Goal: Transaction & Acquisition: Purchase product/service

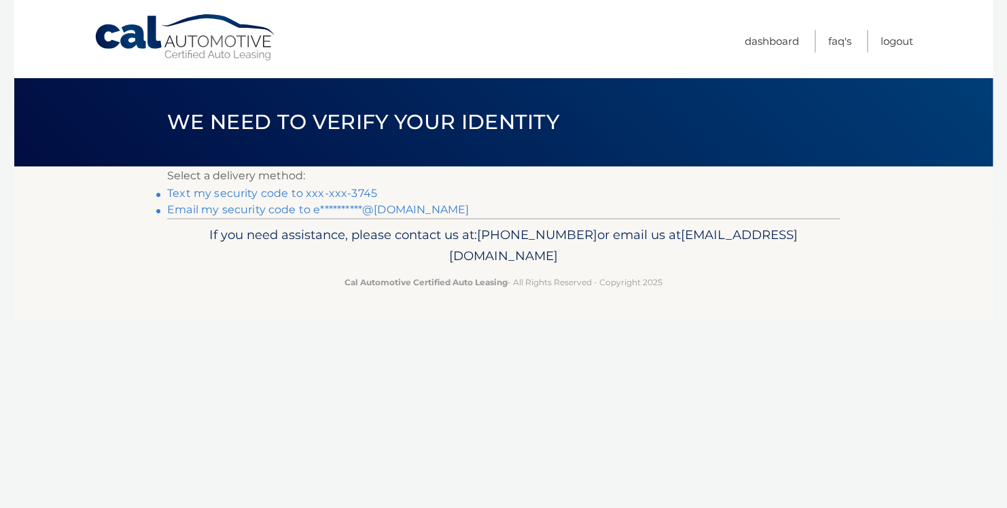
click at [242, 191] on link "Text my security code to xxx-xxx-3745" at bounding box center [272, 193] width 210 height 13
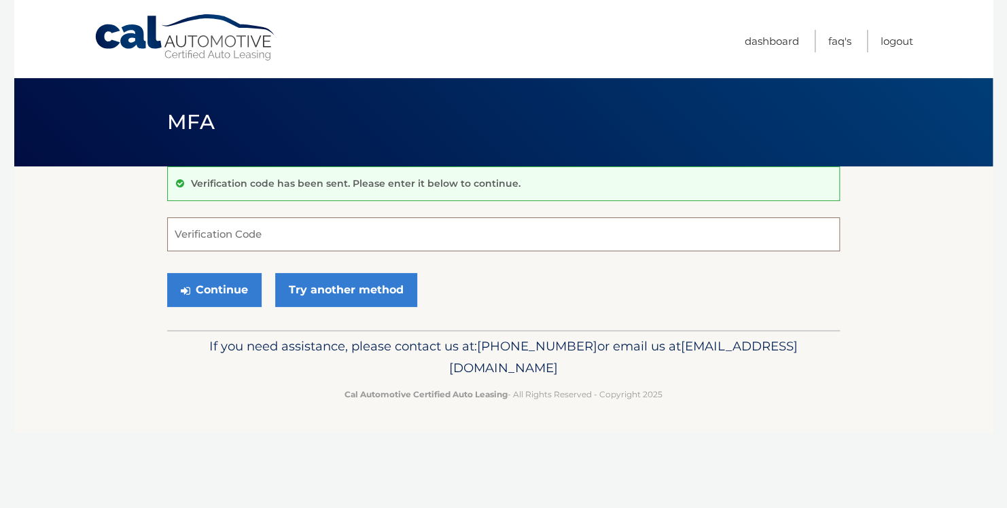
click at [218, 231] on input "Verification Code" at bounding box center [503, 235] width 673 height 34
type input "663045"
click at [214, 288] on button "Continue" at bounding box center [214, 290] width 94 height 34
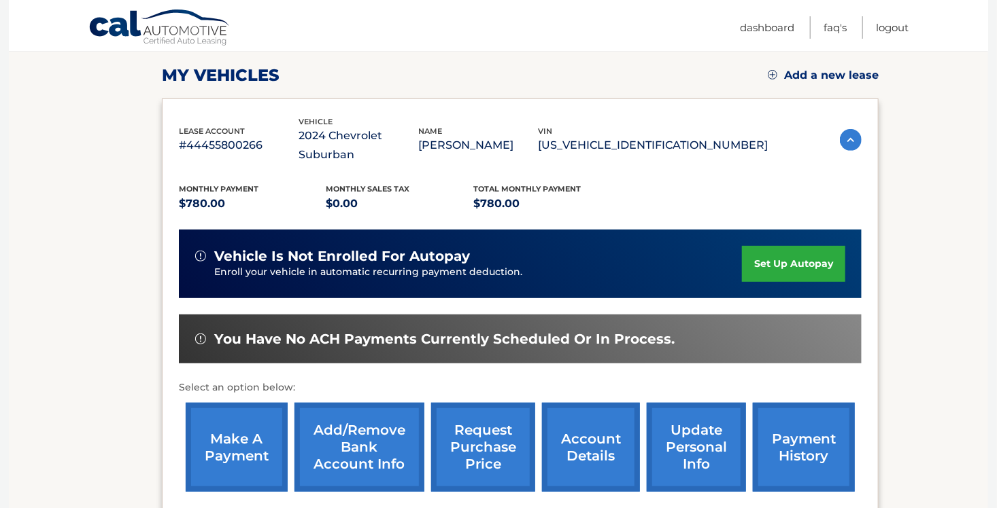
scroll to position [204, 0]
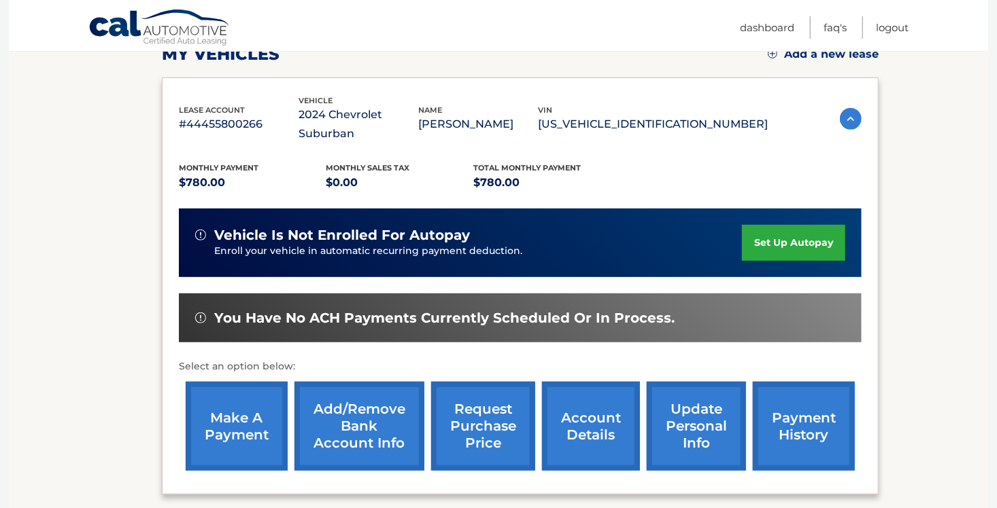
click at [227, 390] on link "make a payment" at bounding box center [237, 426] width 102 height 89
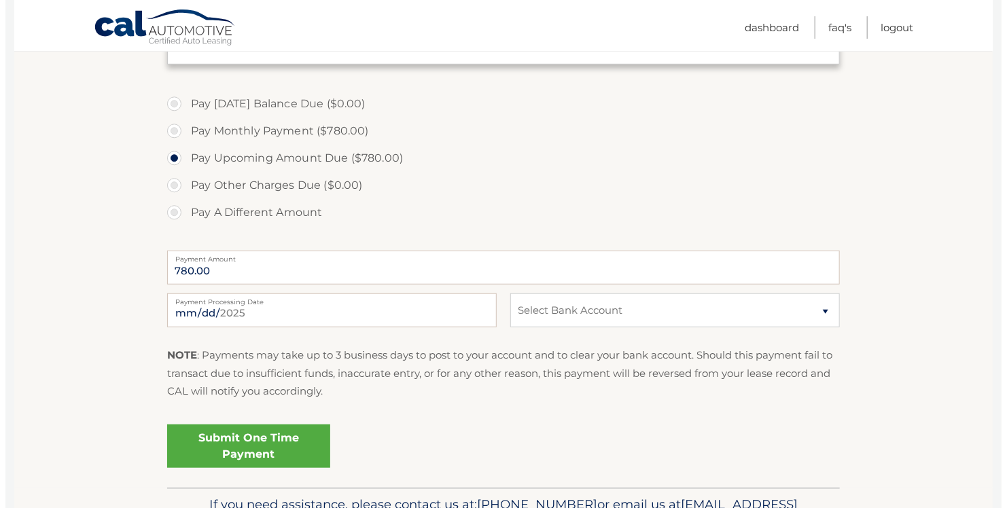
scroll to position [462, 0]
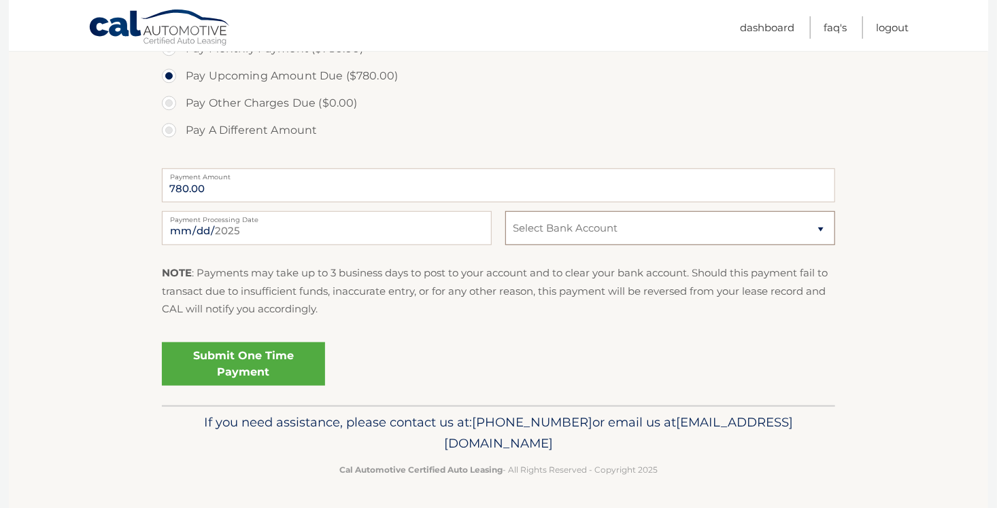
click at [822, 226] on select "Select Bank Account Checking BANK OF AMERICA N.A. *****8379 Checking BANK OF AM…" at bounding box center [670, 228] width 330 height 34
select select "ZTE5NDI5ZmYtYzFjNC00OTU3LTg4YWEtYjk2N2EwMGRjMTEy"
click at [505, 211] on select "Select Bank Account Checking BANK OF AMERICA N.A. *****8379 Checking BANK OF AM…" at bounding box center [670, 228] width 330 height 34
click at [644, 277] on p "NOTE : Payments may take up to 3 business days to post to your account and to c…" at bounding box center [498, 291] width 673 height 54
click at [238, 359] on link "Submit One Time Payment" at bounding box center [243, 365] width 163 height 44
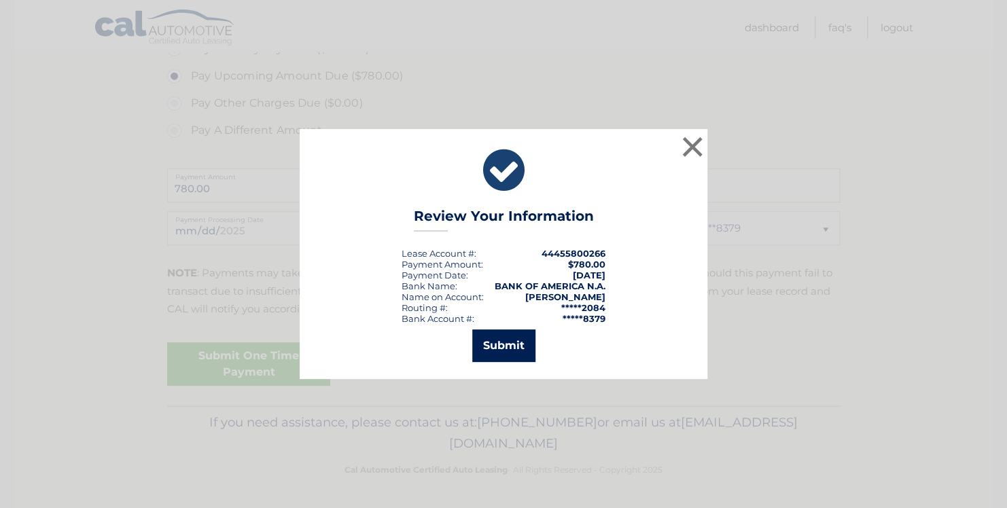
click at [509, 343] on button "Submit" at bounding box center [503, 346] width 63 height 33
click at [0, 0] on icon at bounding box center [0, 0] width 0 height 0
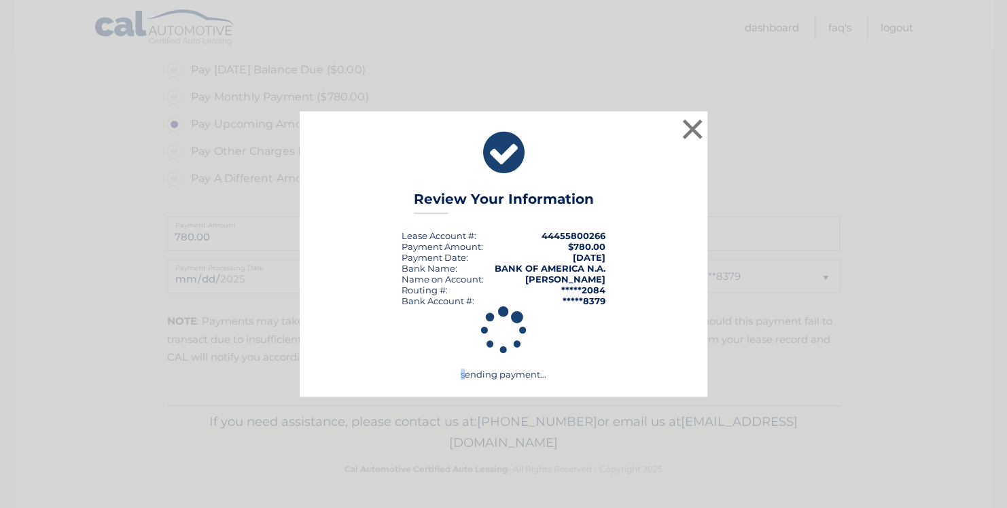
scroll to position [413, 0]
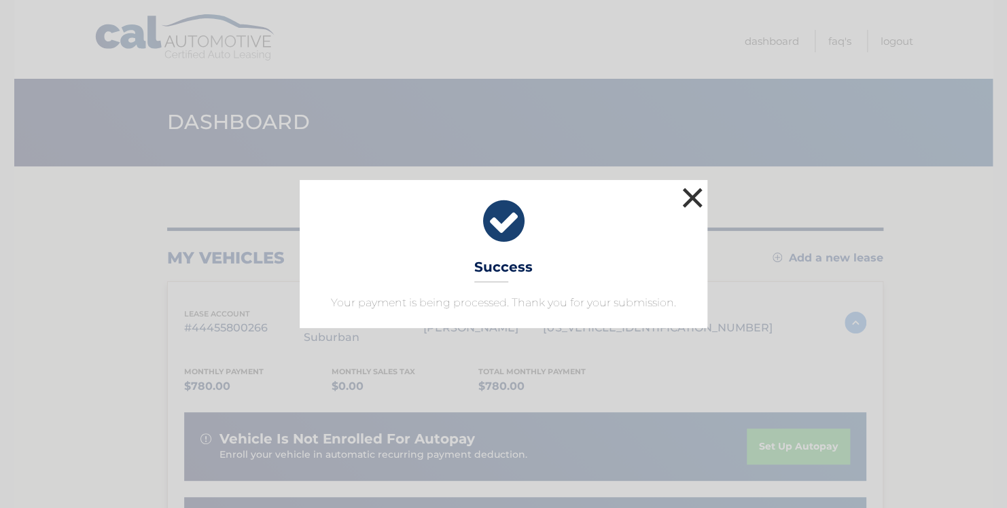
click at [696, 198] on button "×" at bounding box center [692, 197] width 27 height 27
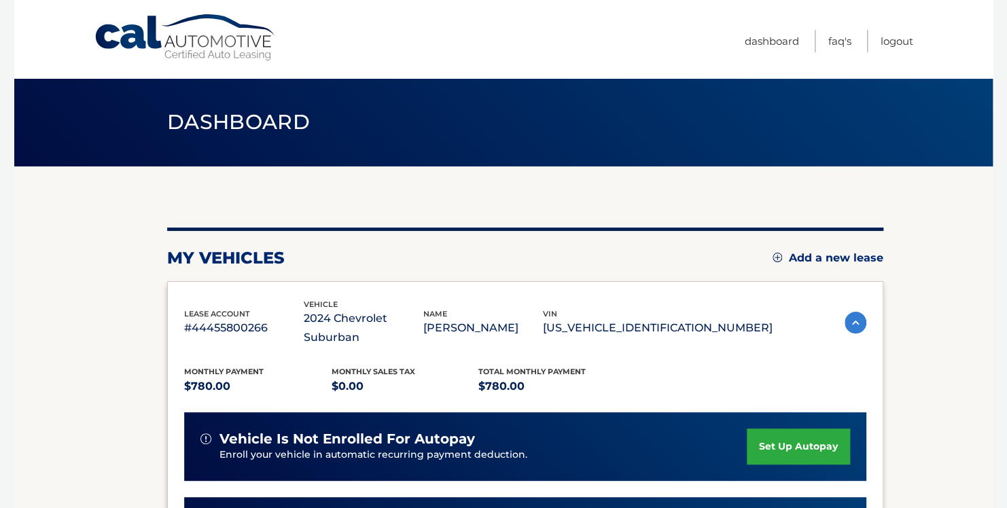
click at [696, 198] on div "my vehicles Add a new lease lease account #44455800266 vehicle 2024 Chevrolet S…" at bounding box center [525, 466] width 716 height 599
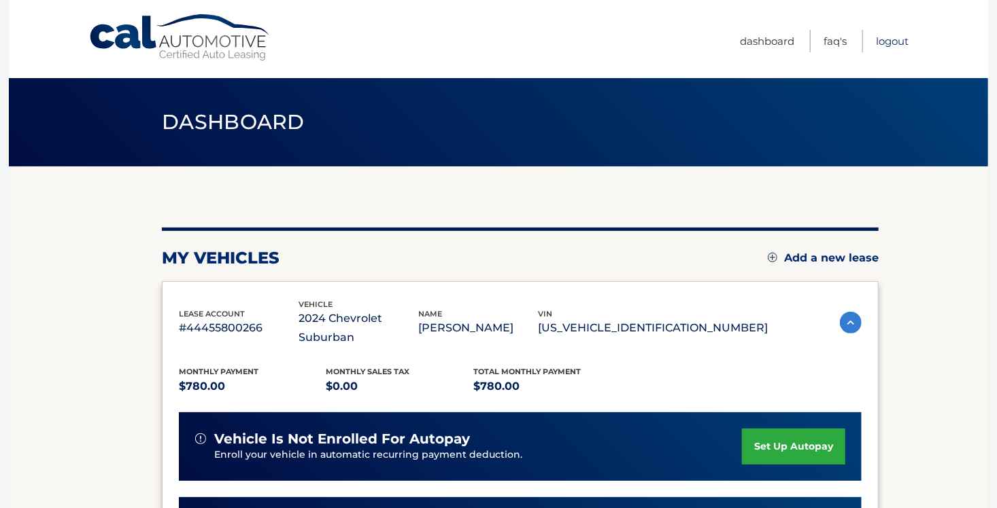
click at [889, 37] on link "Logout" at bounding box center [892, 41] width 33 height 22
